Goal: Answer question/provide support

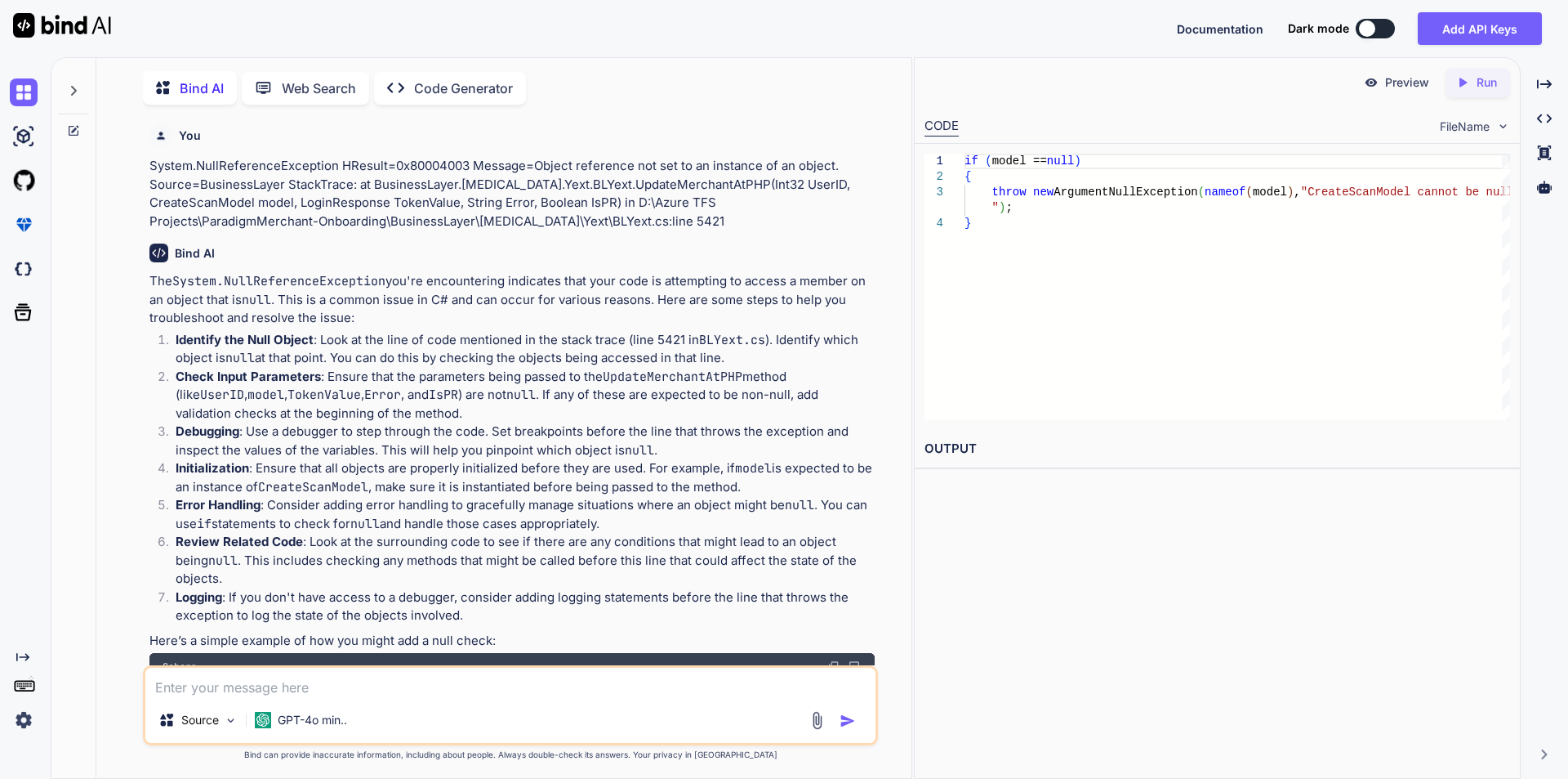
scroll to position [159, 0]
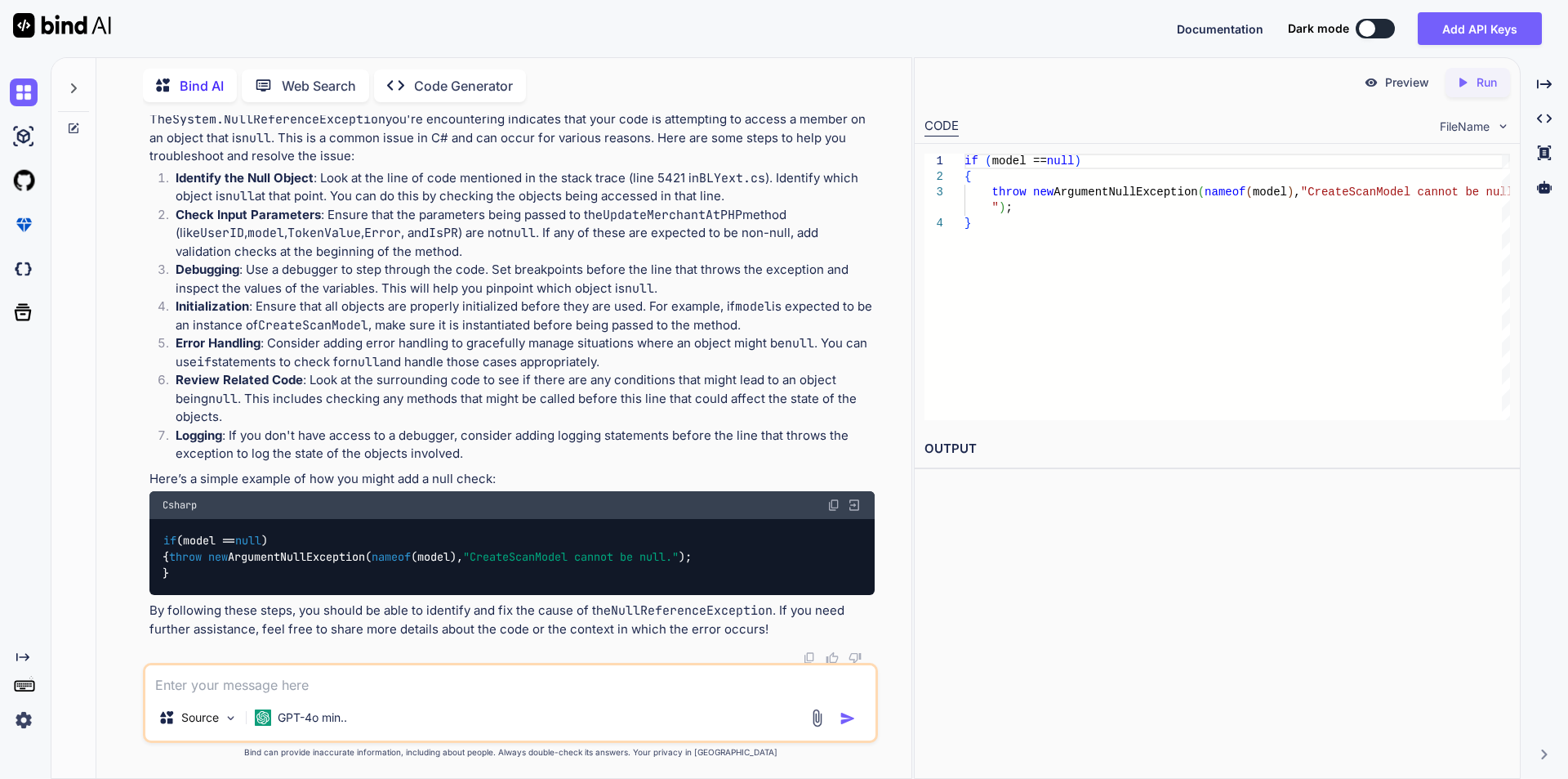
click at [241, 675] on textarea at bounding box center [510, 680] width 730 height 30
paste textarea "public DataTable GetDataTableForCategory(List<Category> list) { DataTable dt = …"
type textarea "public DataTable GetDataTableForCategory(List<Category> list) { DataTable dt = …"
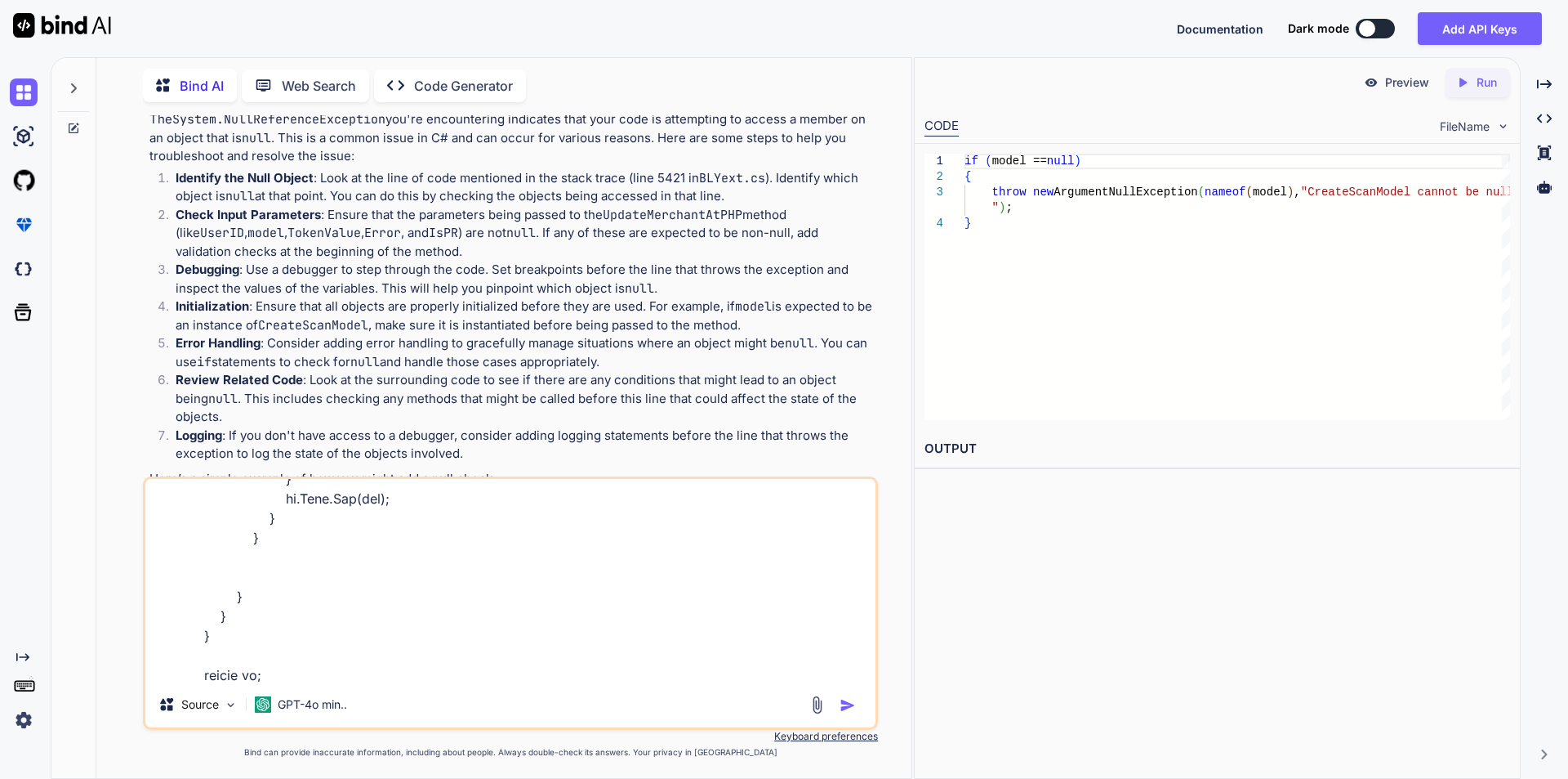
scroll to position [689, 0]
click at [320, 670] on textarea at bounding box center [510, 580] width 730 height 203
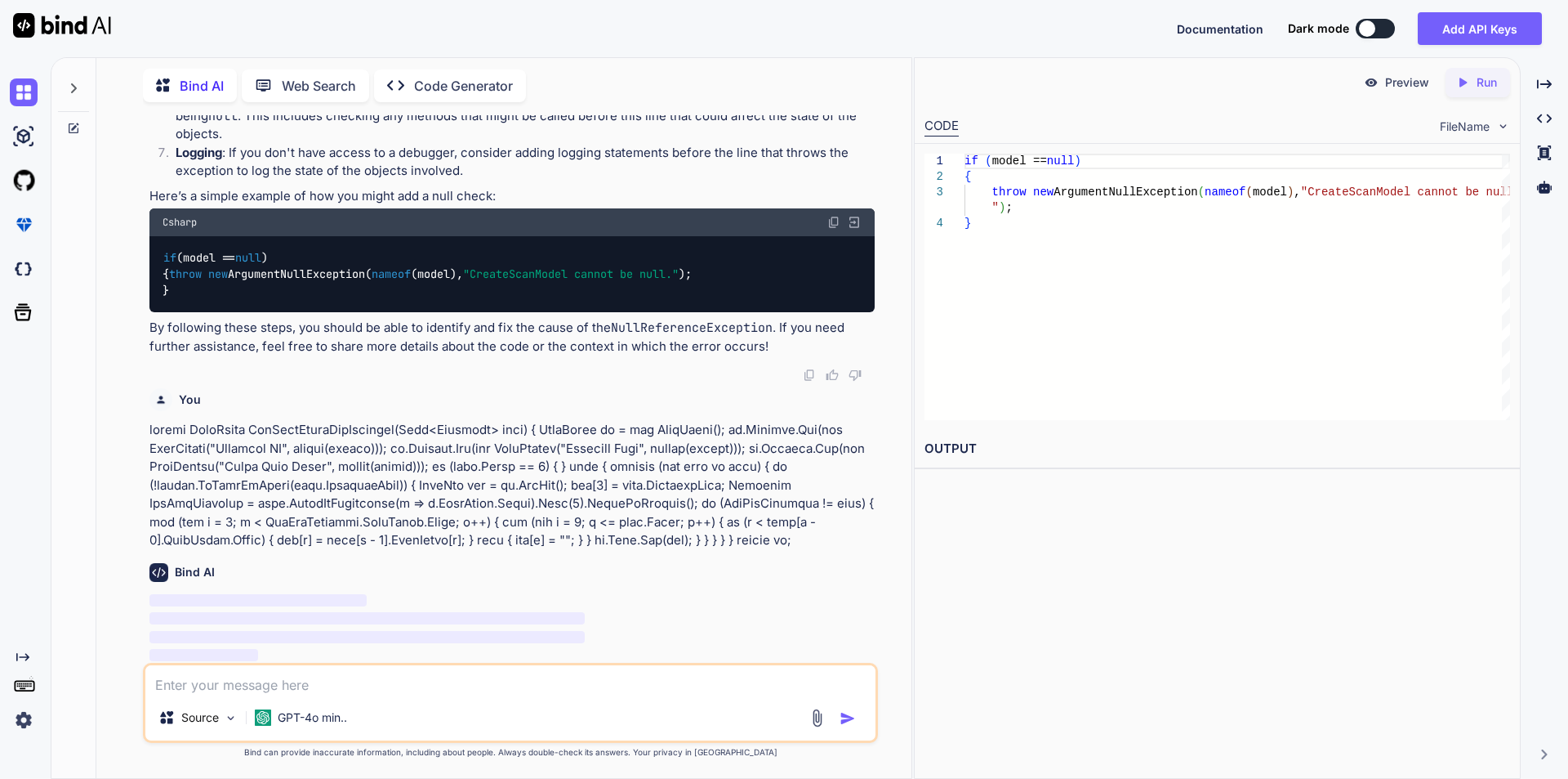
scroll to position [443, 0]
click at [318, 679] on textarea at bounding box center [510, 680] width 730 height 30
paste textarea "public DataTable GetDataTableForCategory(List<Category> list) { DataTable dt = …"
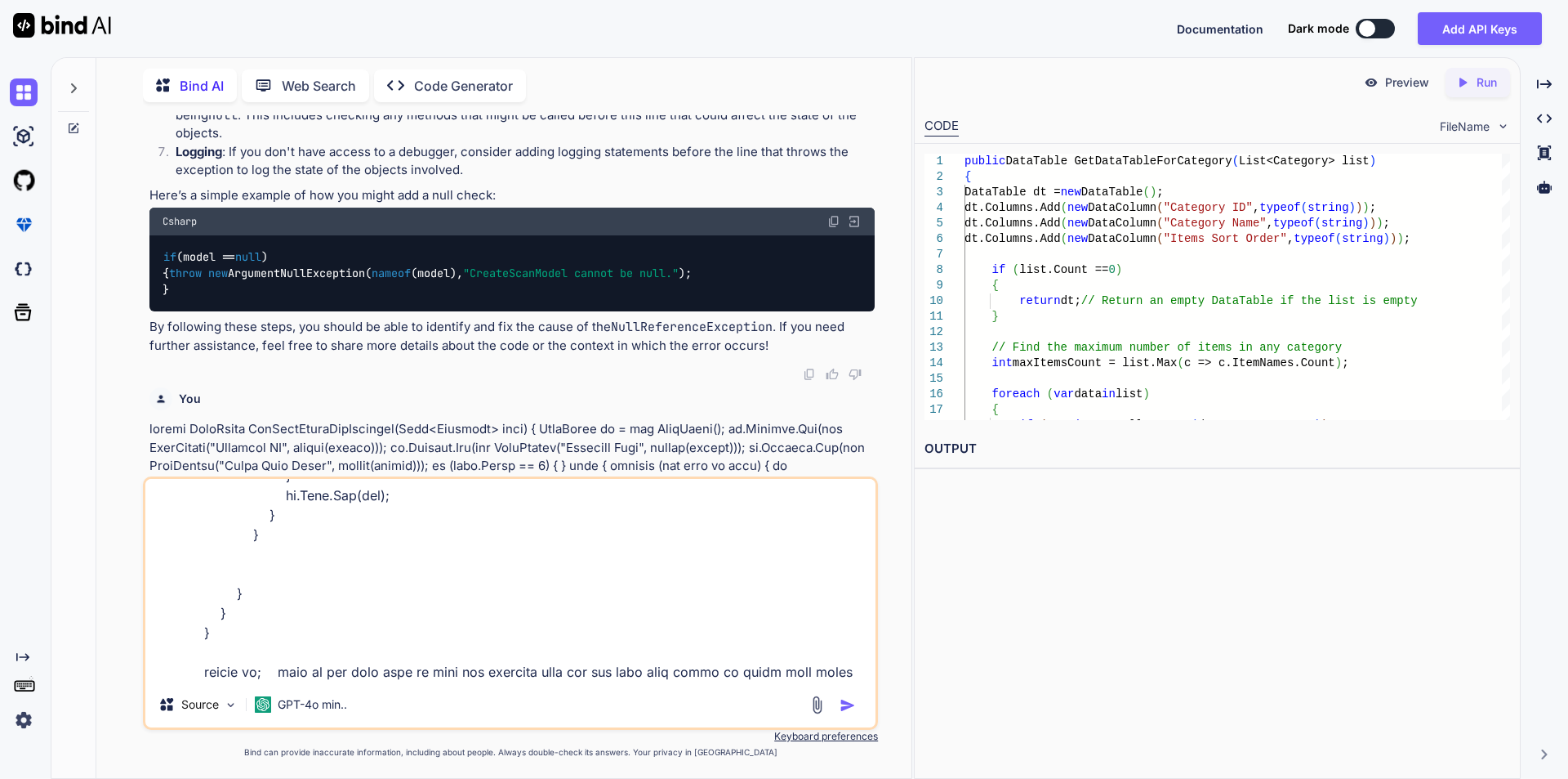
scroll to position [708, 0]
type textarea "public DataTable GetDataTableForCategory(List<Category> list) { DataTable dt = …"
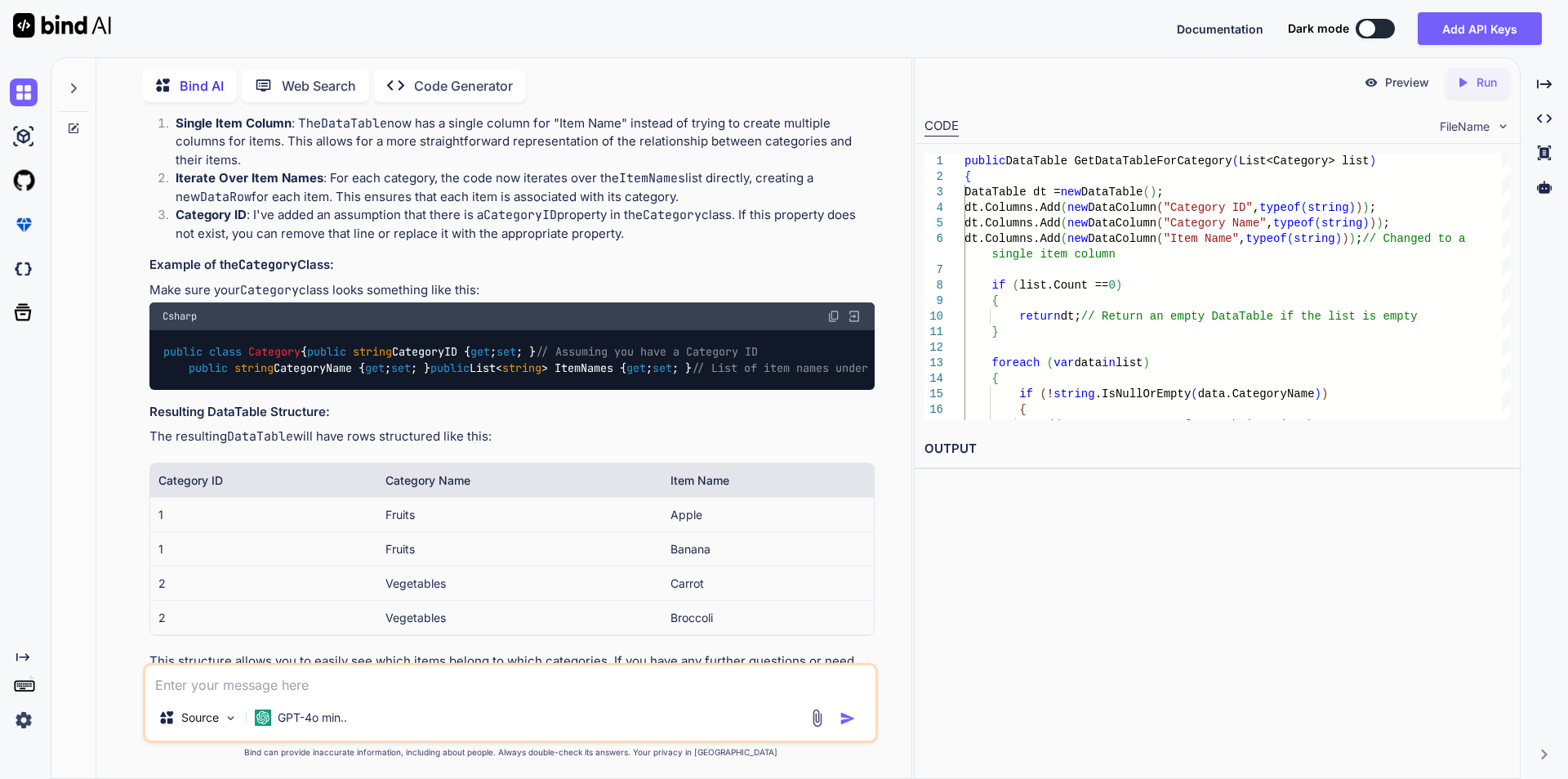
scroll to position [2439, 0]
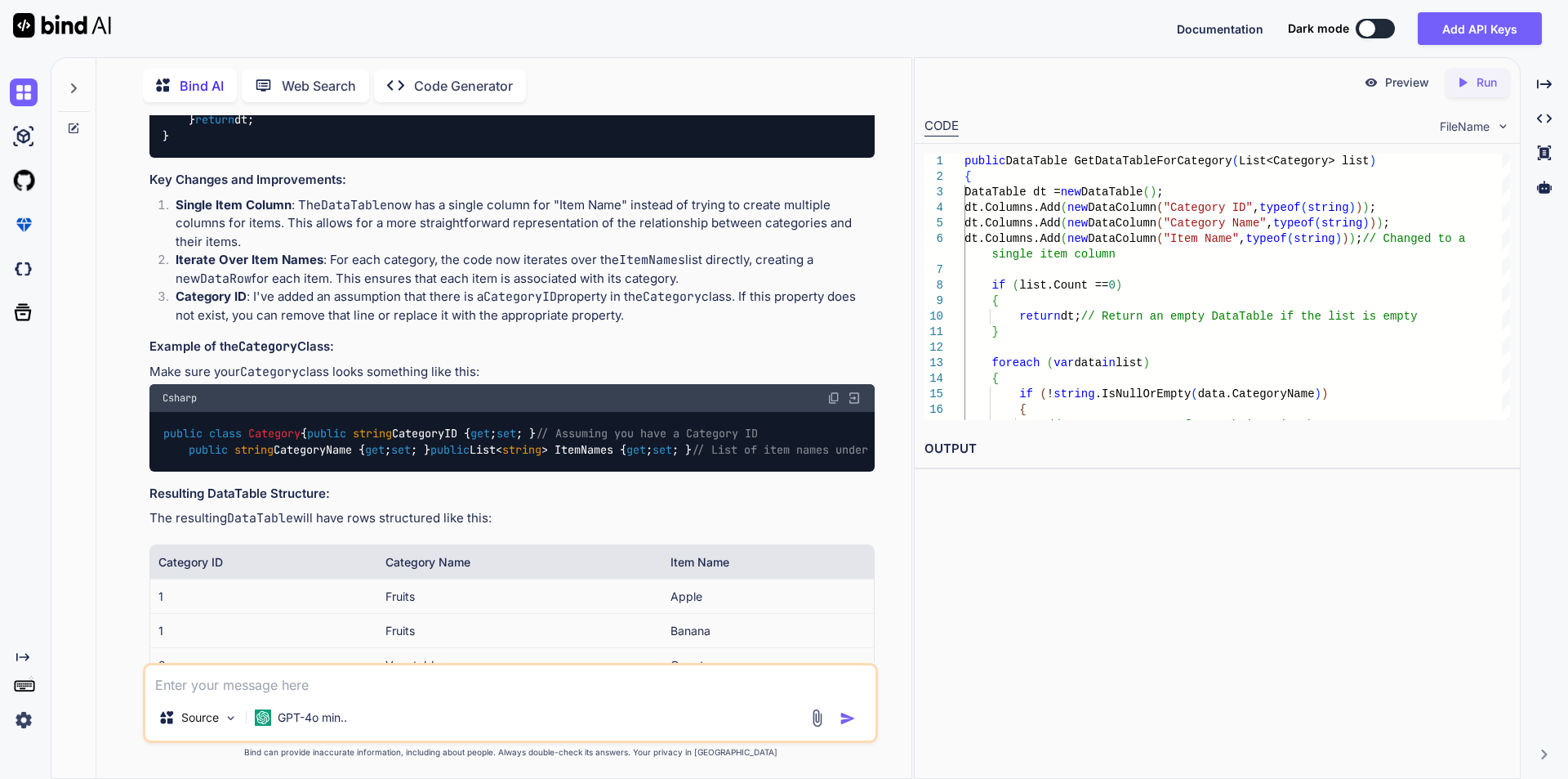
click at [352, 679] on textarea at bounding box center [510, 680] width 730 height 30
type textarea "in this code catagory name not repeated"
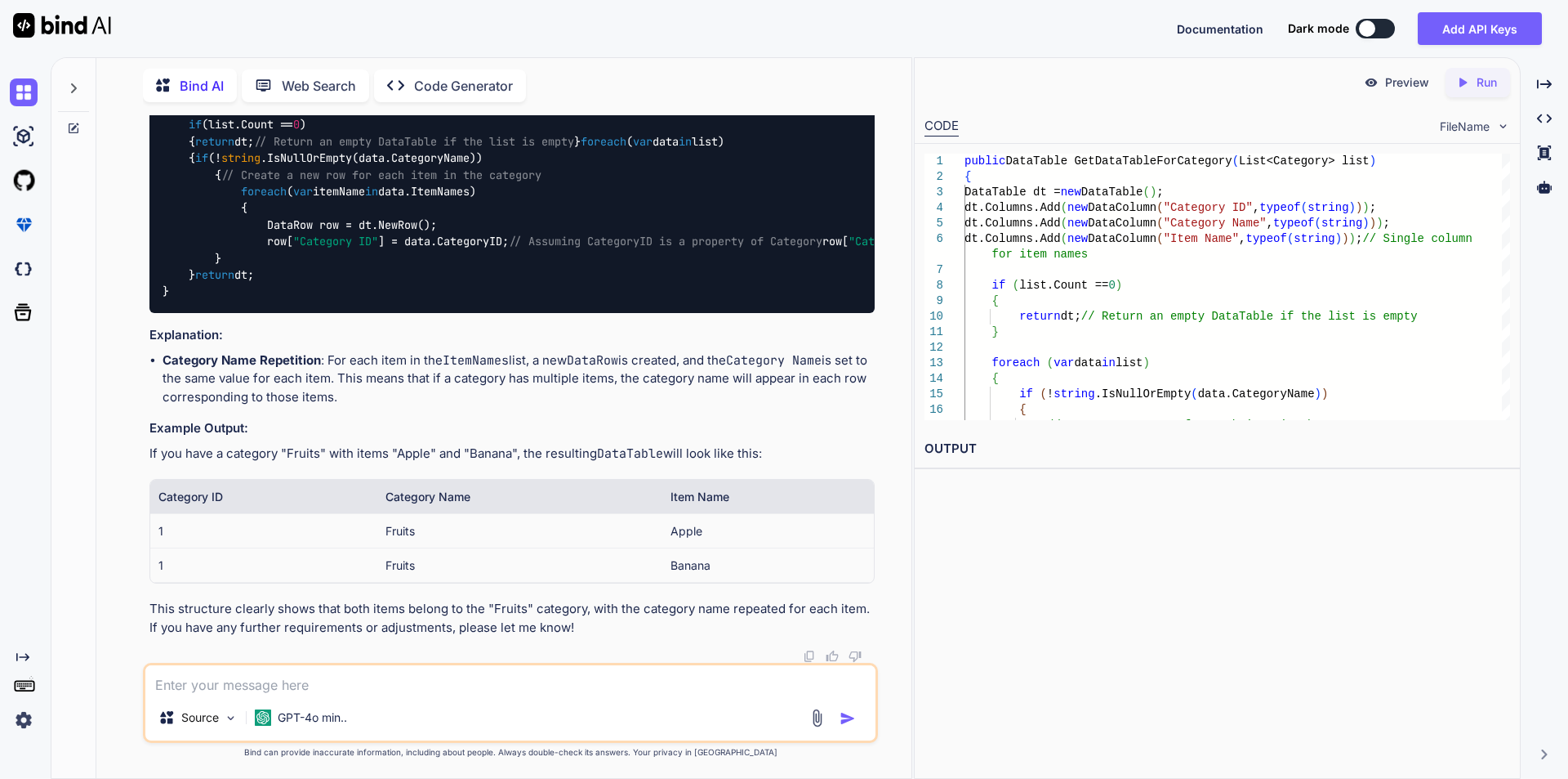
scroll to position [4260, 0]
click at [328, 684] on textarea at bounding box center [510, 680] width 730 height 30
type textarea "catagory name not repeated"
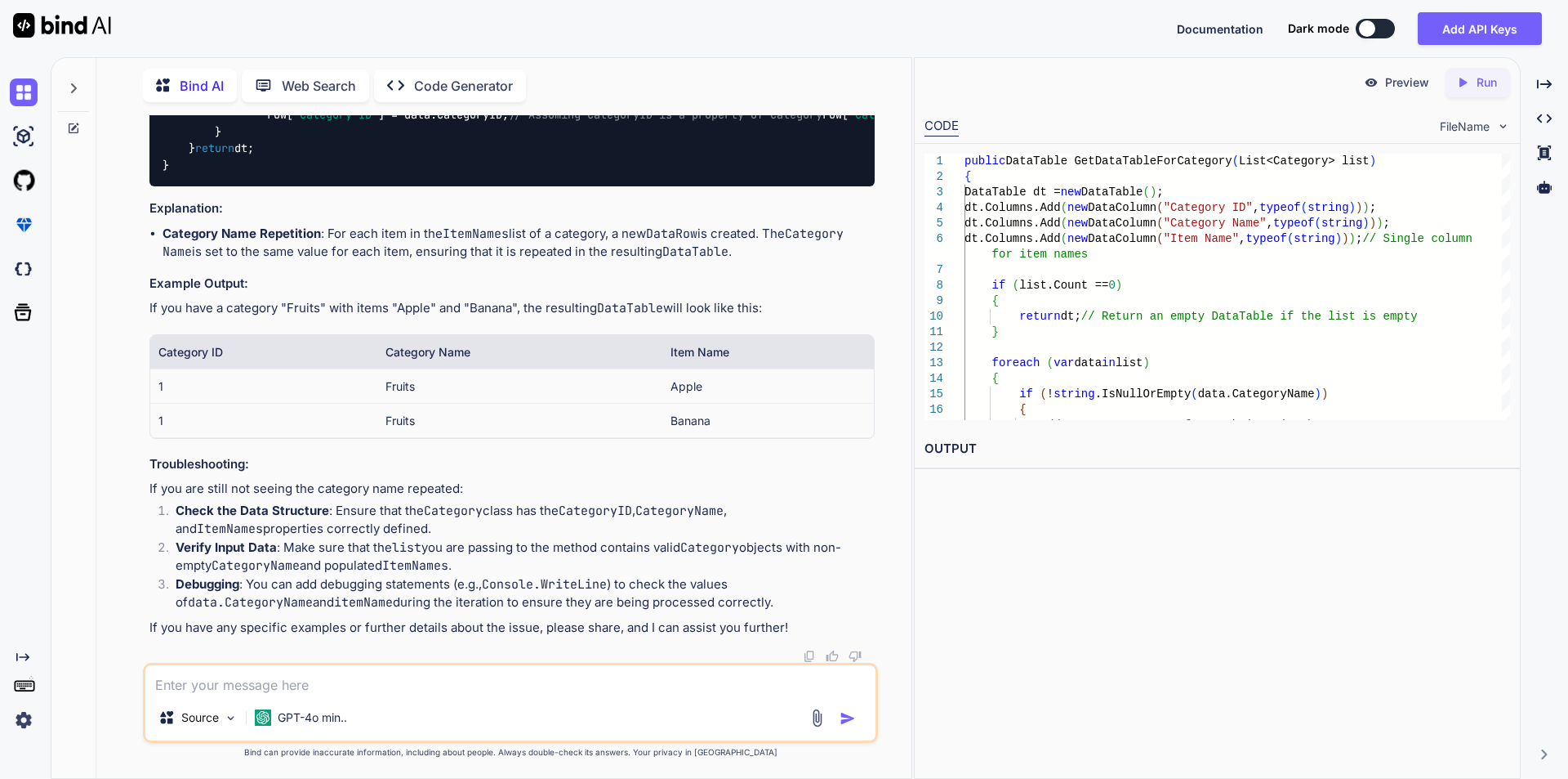
scroll to position [5473, 0]
click at [318, 682] on textarea at bounding box center [510, 680] width 730 height 30
type textarea "w"
type textarea "g"
type textarea "c"
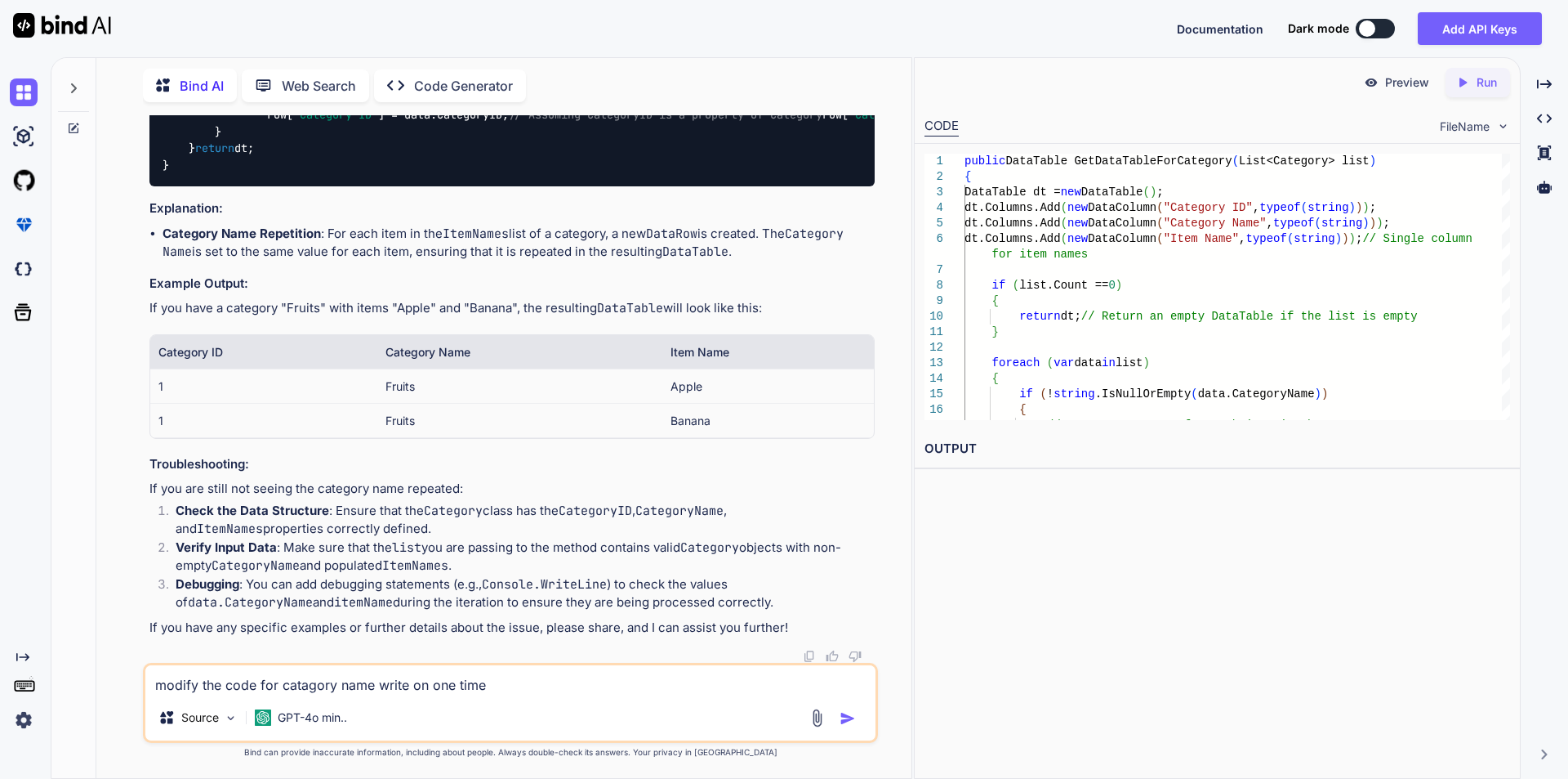
type textarea "modify the code for catagory name write on one time"
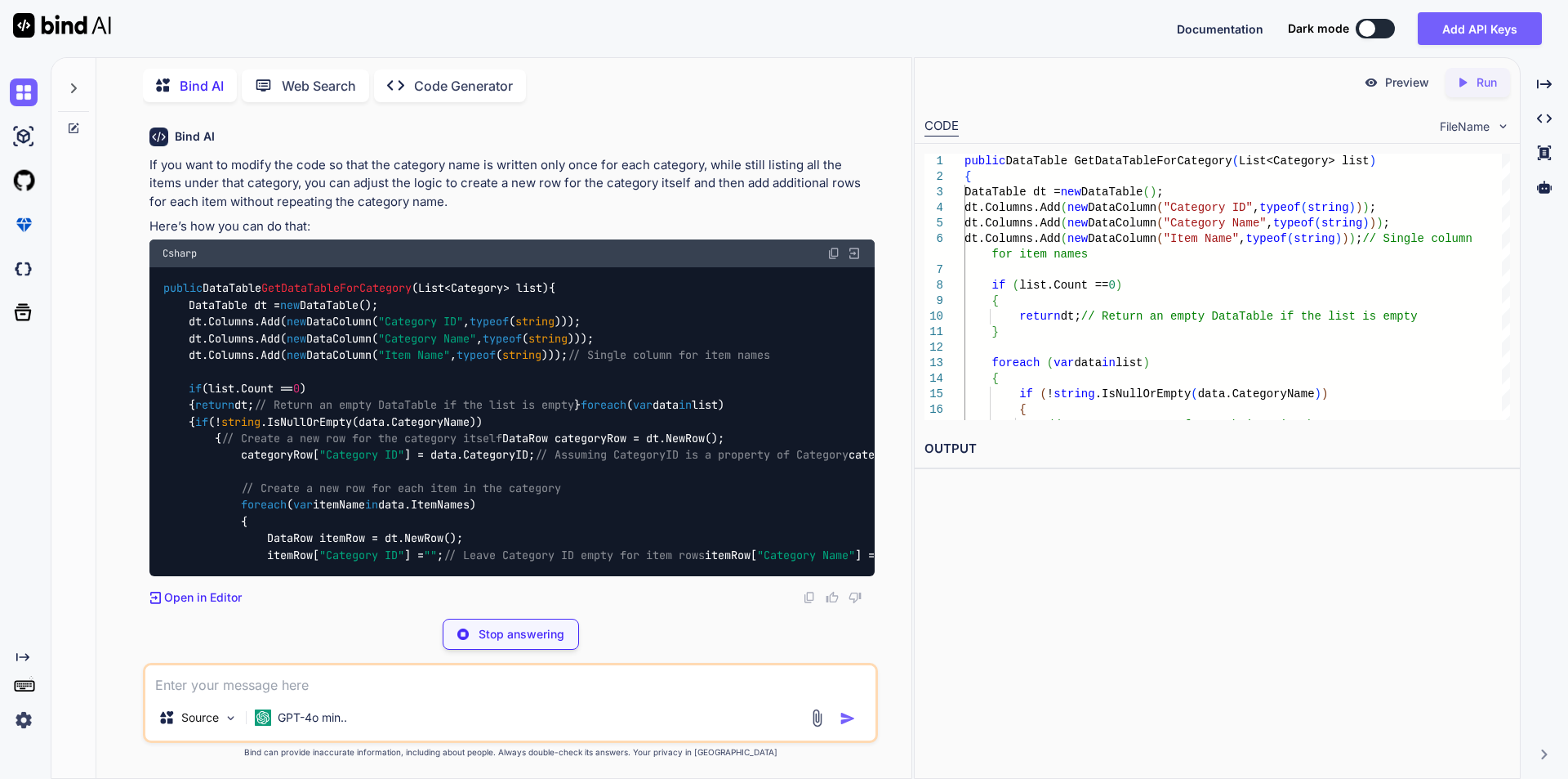
scroll to position [6332, 0]
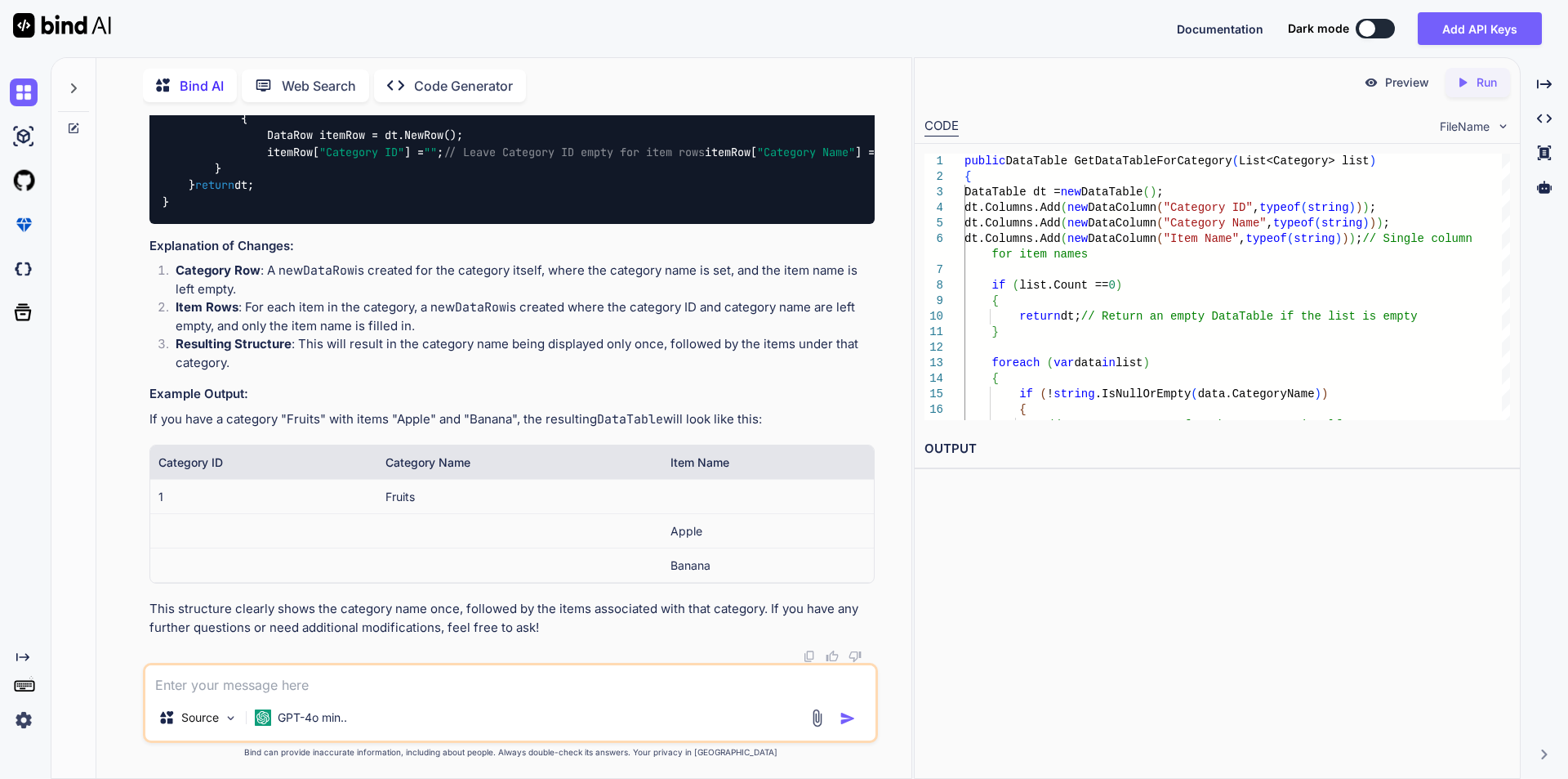
drag, startPoint x: 187, startPoint y: 235, endPoint x: 232, endPoint y: 572, distance: 340.0
click at [232, 224] on div "public DataTable GetDataTableForCategory ( List<Category> list ) { DataTable dt…" at bounding box center [512, 44] width 725 height 360
click at [209, 224] on div "public DataTable GetDataTableForCategory ( List<Category> list ) { DataTable dt…" at bounding box center [512, 44] width 725 height 360
drag, startPoint x: 186, startPoint y: 237, endPoint x: 195, endPoint y: 589, distance: 352.1
click at [195, 210] on code "public DataTable GetDataTableForCategory ( List<Category> list ) { DataTable dt…" at bounding box center [1198, 44] width 2072 height 334
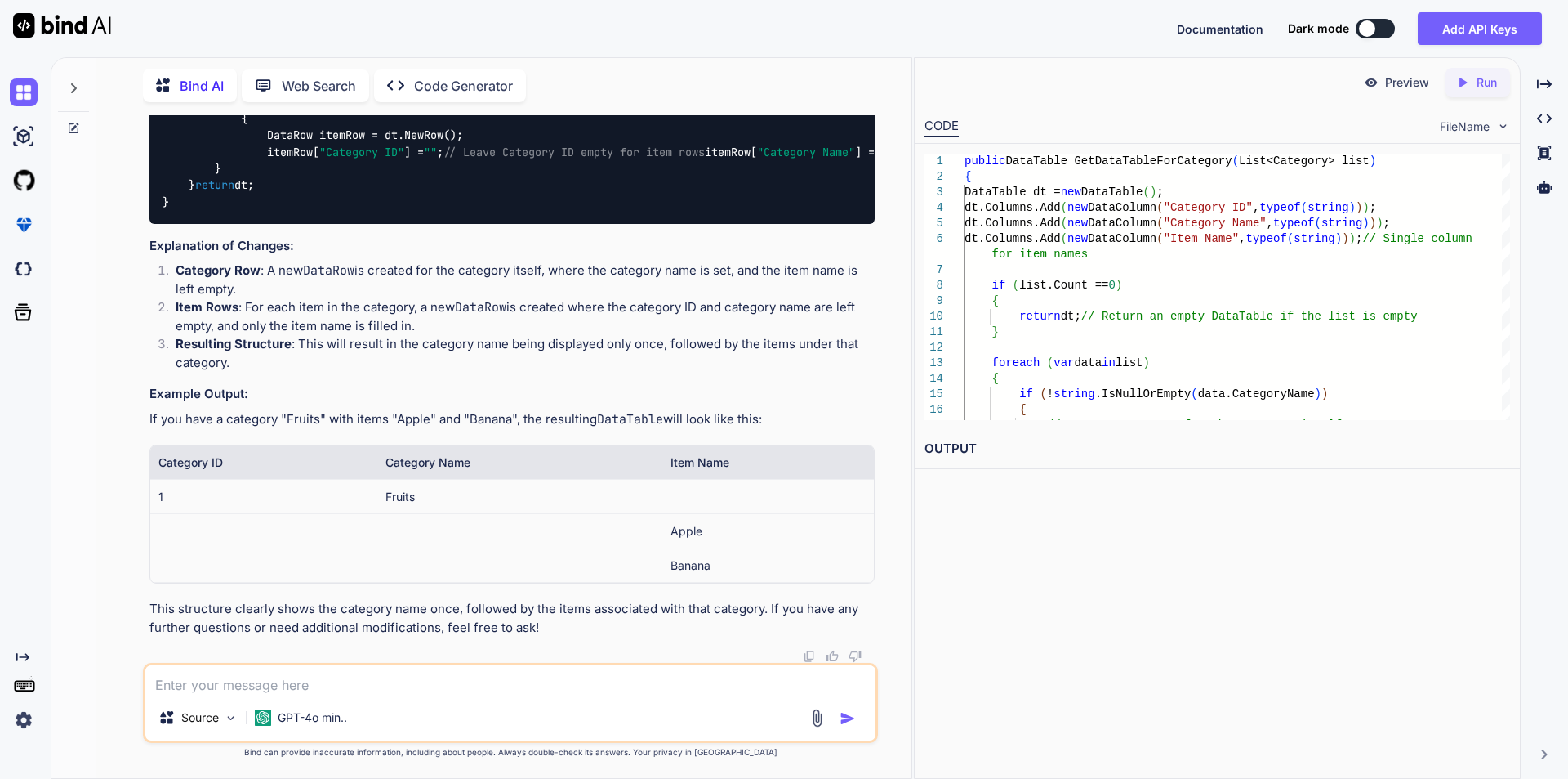
copy code "foreach ( var data in list) { if (! string .IsNullOrEmpty(data.CategoryName)) {…"
click at [374, 681] on textarea at bounding box center [510, 680] width 730 height 30
click at [287, 681] on textarea at bounding box center [510, 680] width 730 height 30
paste textarea "foreach (var data in list) { if (!string.IsNullOrEmpty(data.CategoryName)) { //…"
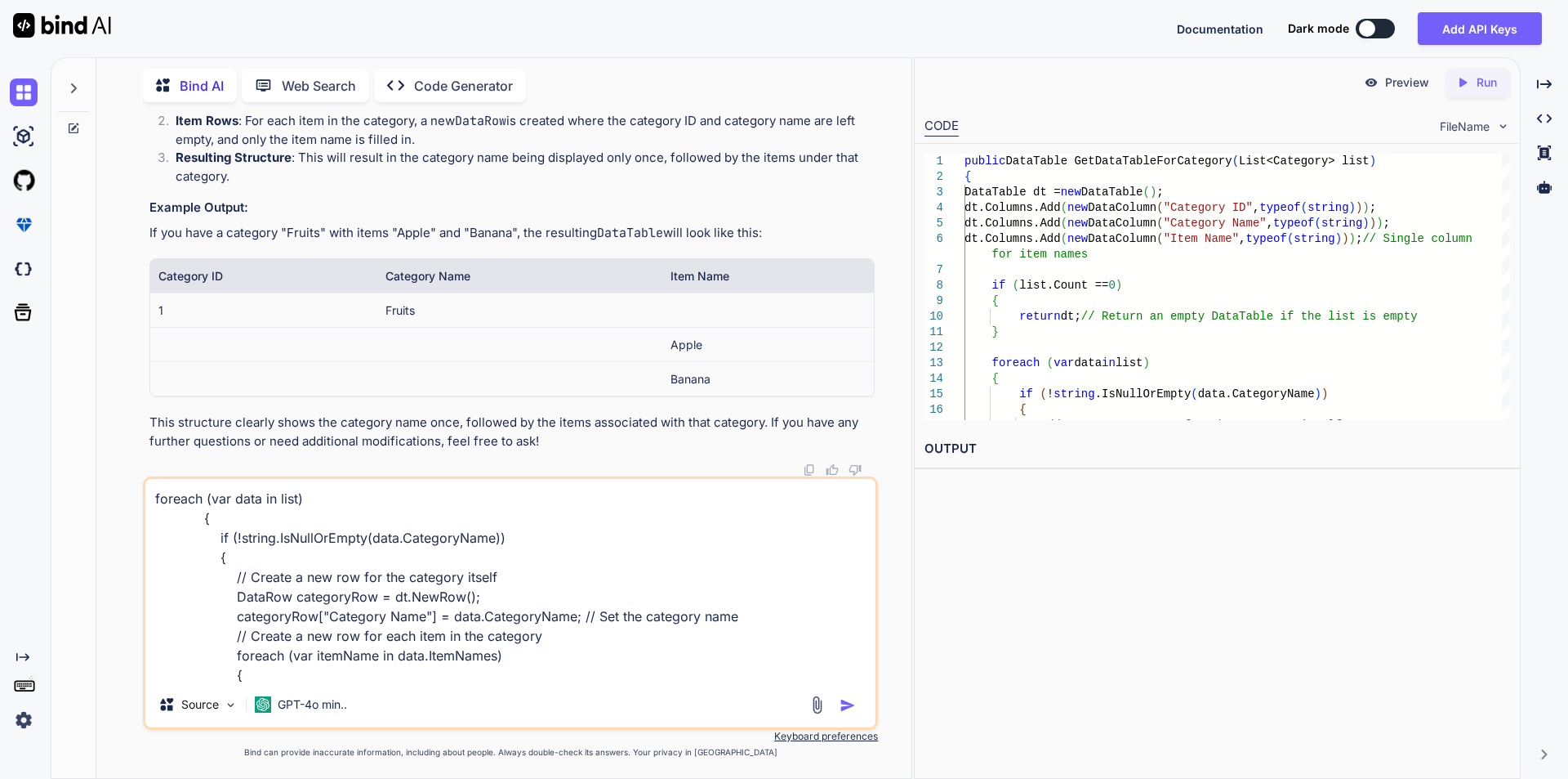
scroll to position [139, 0]
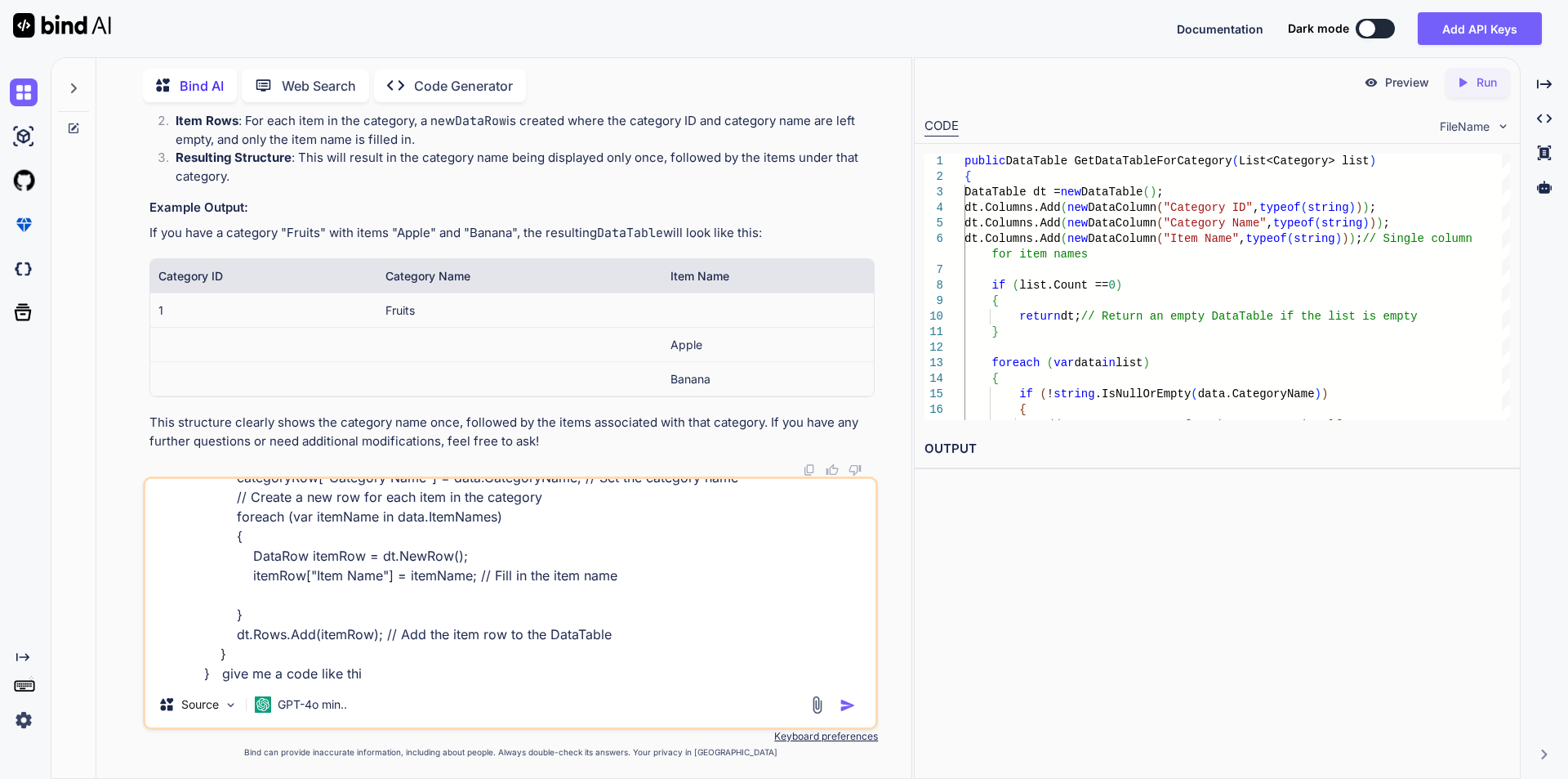
type textarea "foreach (var data in list) { if (!string.IsNullOrEmpty(data.CategoryName)) { //…"
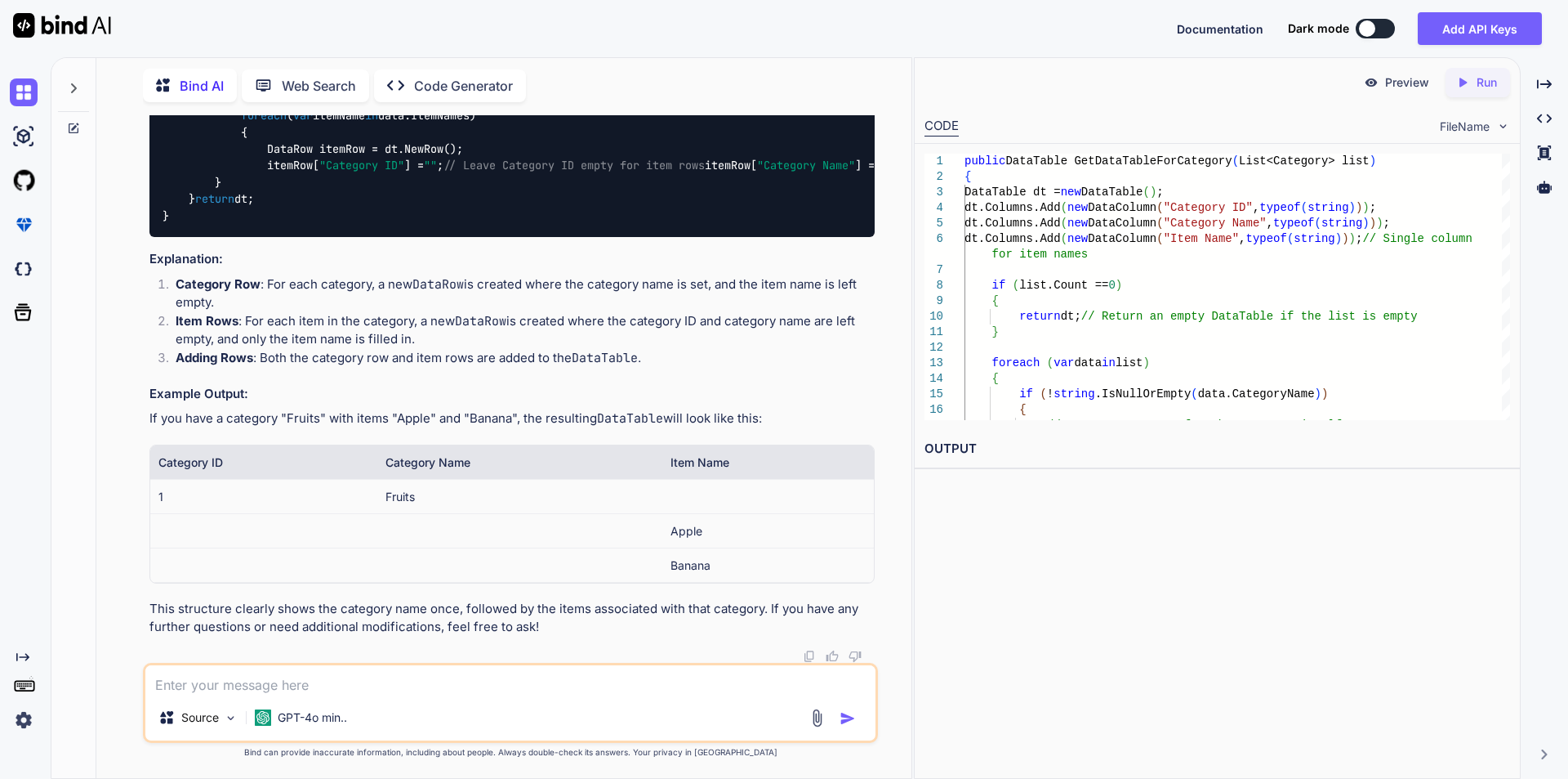
scroll to position [8124, 0]
drag, startPoint x: 722, startPoint y: 496, endPoint x: 661, endPoint y: 492, distance: 61.1
click at [661, 492] on tr "1 Fruits" at bounding box center [512, 496] width 724 height 35
click at [361, 684] on textarea at bounding box center [510, 680] width 730 height 30
click at [251, 688] on textarea at bounding box center [510, 680] width 730 height 30
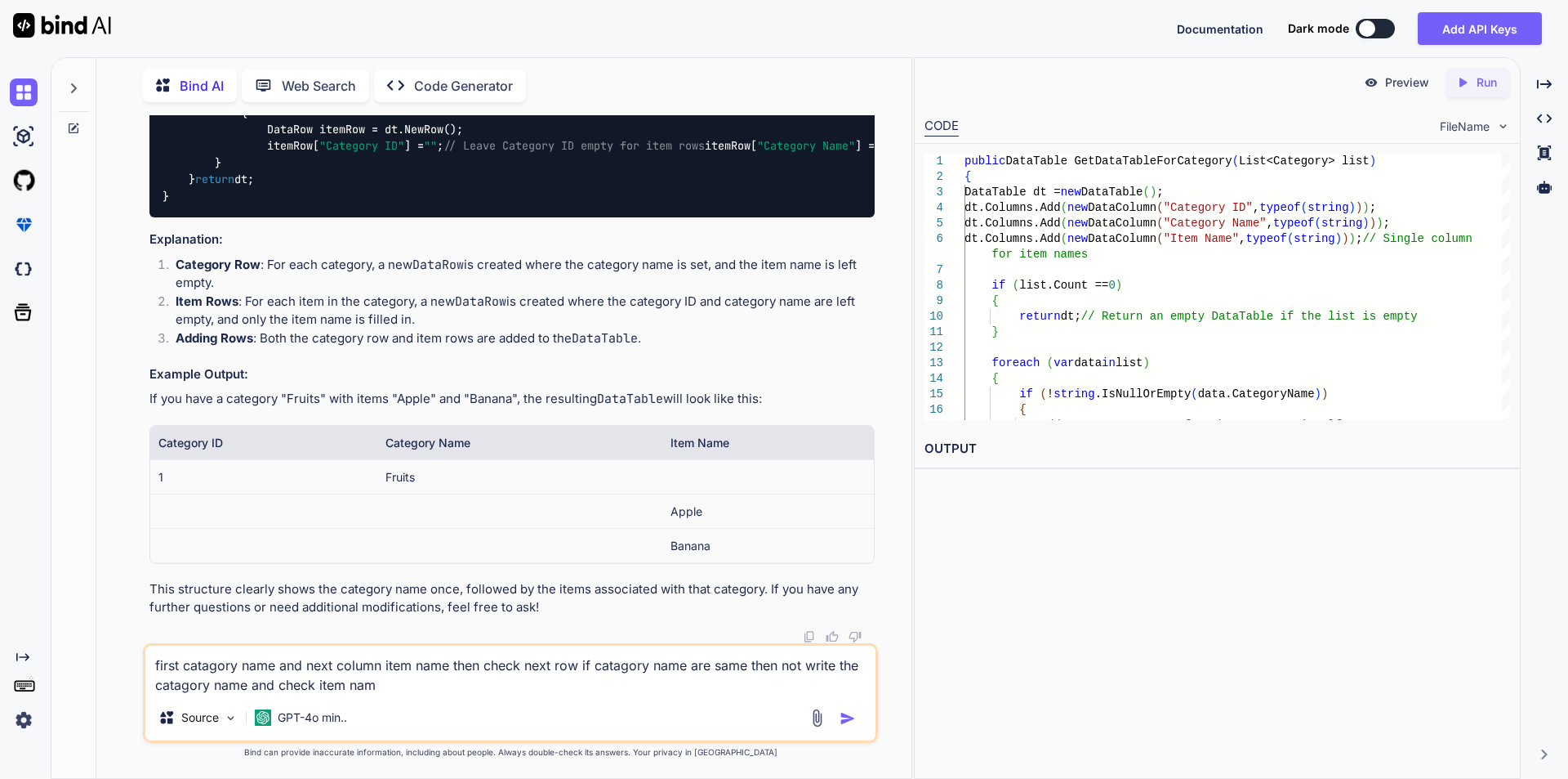
type textarea "first catagory name and next column item name then check next row if catagory n…"
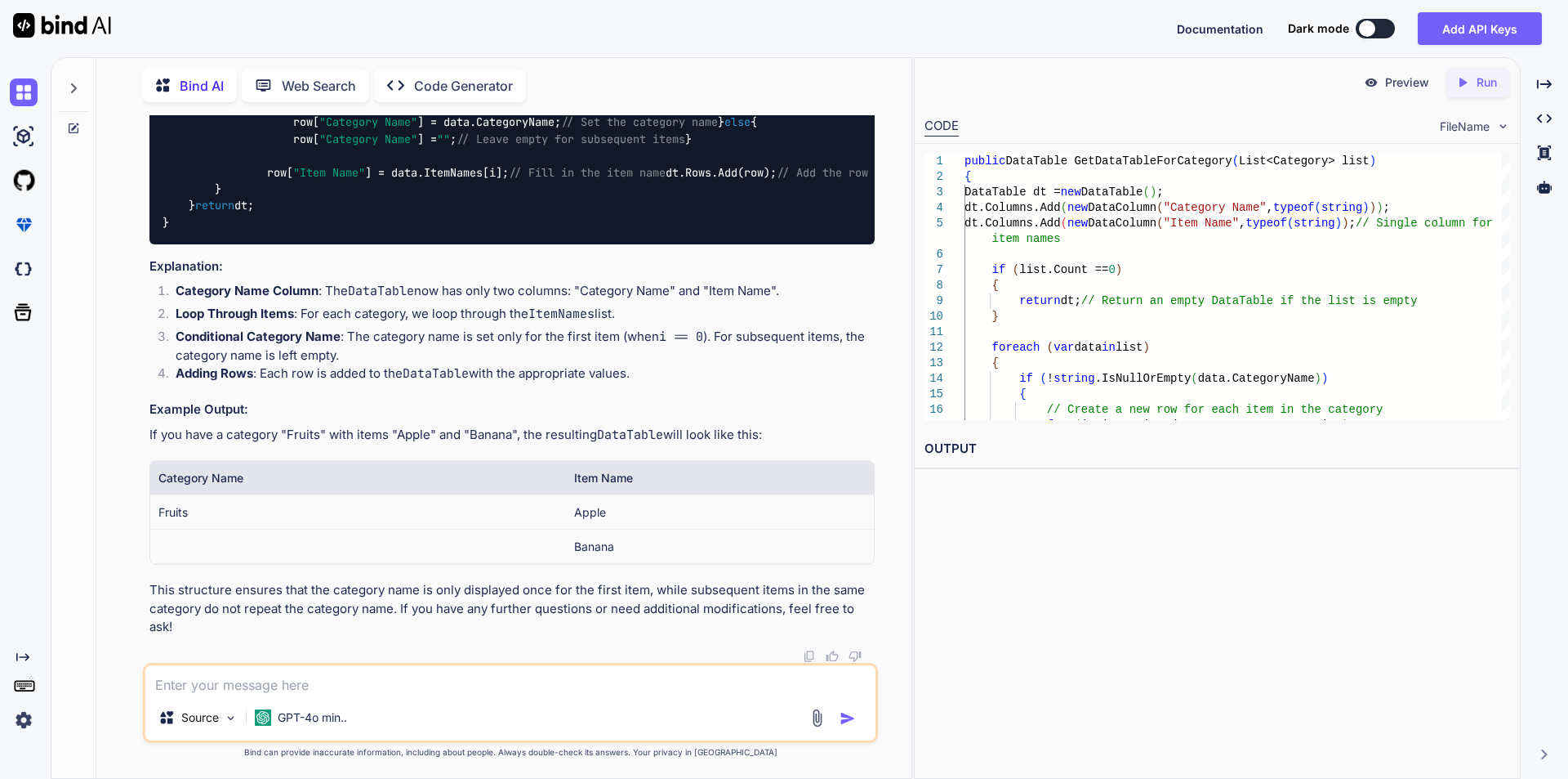
scroll to position [8677, 0]
